Goal: Navigation & Orientation: Find specific page/section

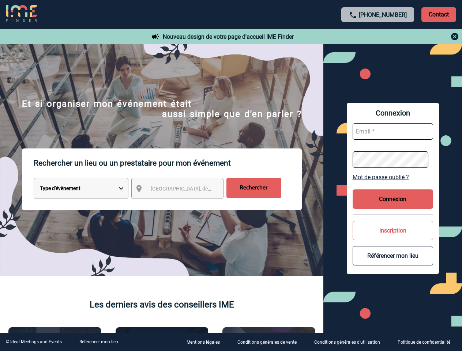
click at [231, 176] on p "Rechercher un lieu ou un prestataire pour mon événement" at bounding box center [168, 162] width 268 height 29
click at [438, 14] on p "Contact" at bounding box center [438, 14] width 35 height 15
click at [378, 37] on div at bounding box center [378, 36] width 163 height 9
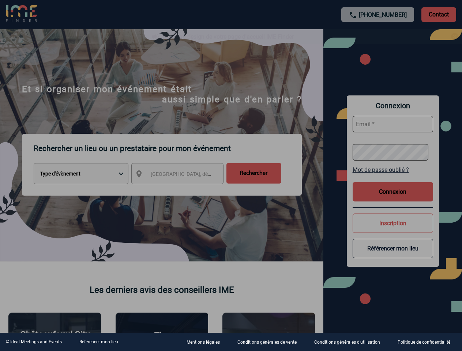
click at [184, 190] on div at bounding box center [231, 175] width 462 height 351
click at [393, 177] on div at bounding box center [231, 175] width 462 height 351
click at [393, 199] on div at bounding box center [231, 175] width 462 height 351
click at [393, 230] on div at bounding box center [231, 175] width 462 height 351
click at [393, 256] on div at bounding box center [231, 175] width 462 height 351
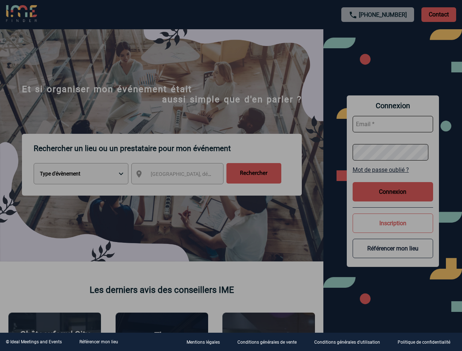
click at [98, 342] on link "Référencer mon lieu" at bounding box center [98, 341] width 39 height 5
